Goal: Task Accomplishment & Management: Manage account settings

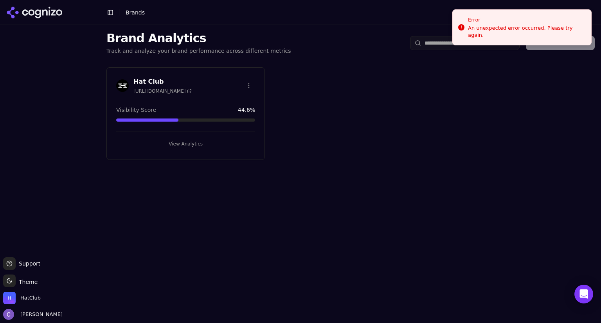
click at [203, 144] on button "View Analytics" at bounding box center [185, 144] width 139 height 13
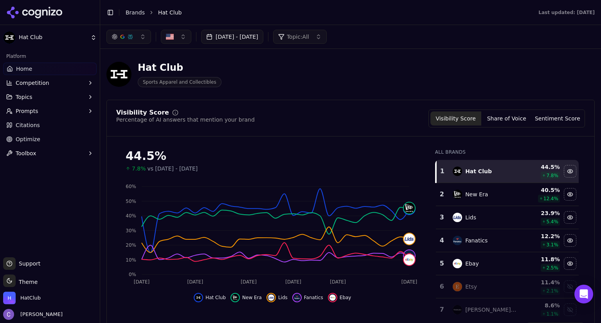
click at [56, 113] on button "Prompts" at bounding box center [49, 111] width 93 height 13
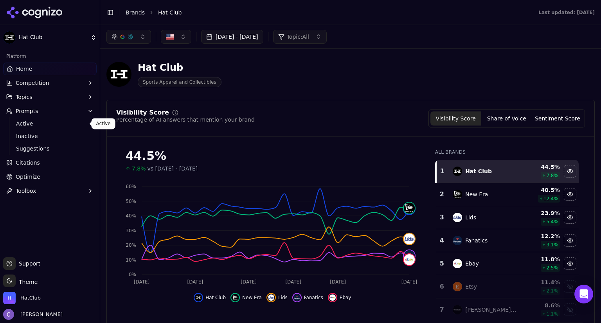
click at [40, 125] on span "Active" at bounding box center [50, 124] width 68 height 8
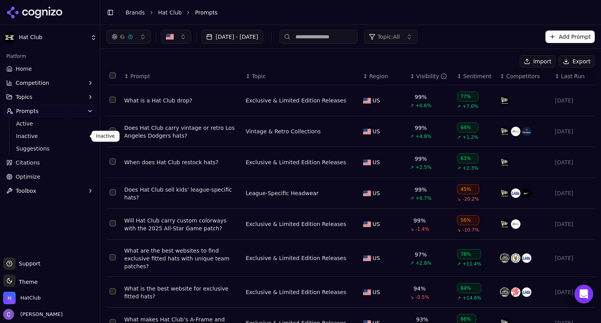
click at [56, 136] on span "Inactive" at bounding box center [50, 136] width 68 height 8
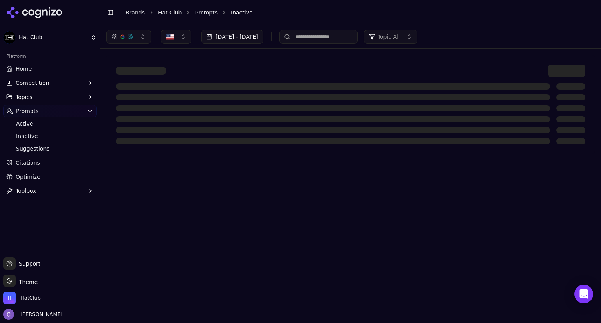
click at [56, 136] on html "Hat Club Platform Home Competition Topics Prompts Active Inactive Suggestions C…" at bounding box center [300, 161] width 601 height 323
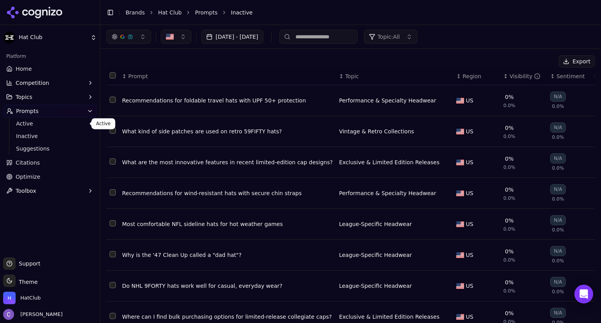
click at [56, 128] on link "Active" at bounding box center [50, 123] width 74 height 11
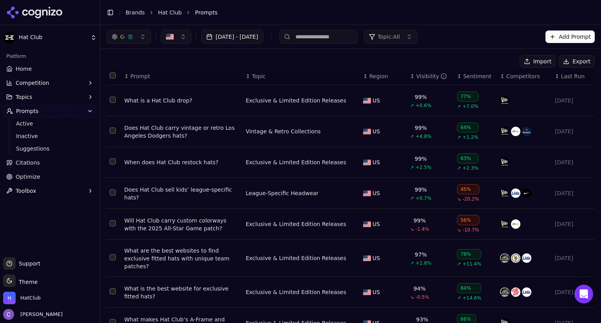
click at [330, 35] on input at bounding box center [318, 37] width 78 height 14
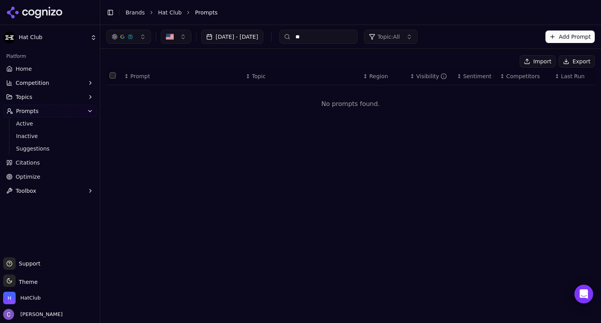
type input "*"
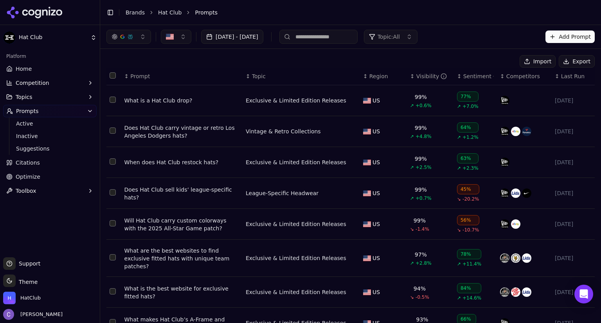
click at [410, 79] on div "↕ Visibility" at bounding box center [430, 76] width 41 height 8
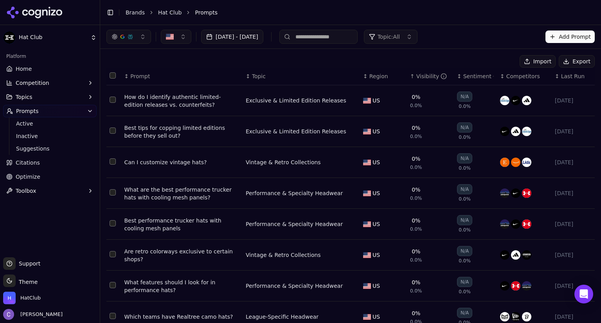
scroll to position [97, 0]
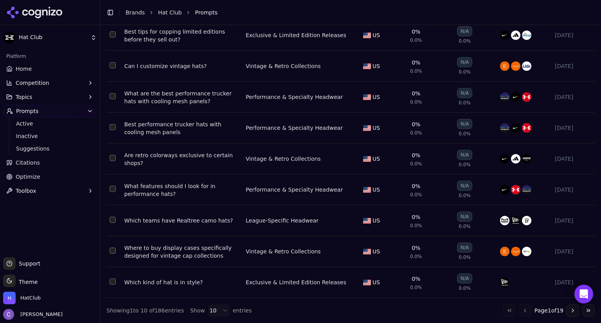
click at [569, 310] on button "Go to next page" at bounding box center [572, 310] width 13 height 13
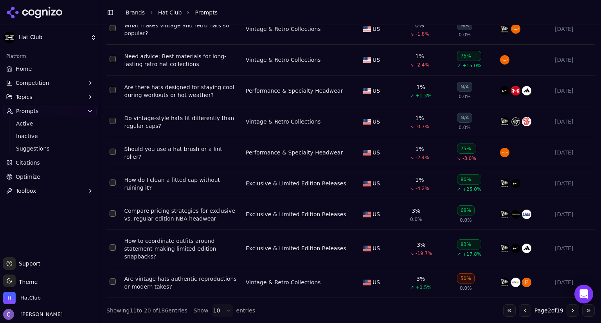
scroll to position [0, 0]
